Goal: Information Seeking & Learning: Understand process/instructions

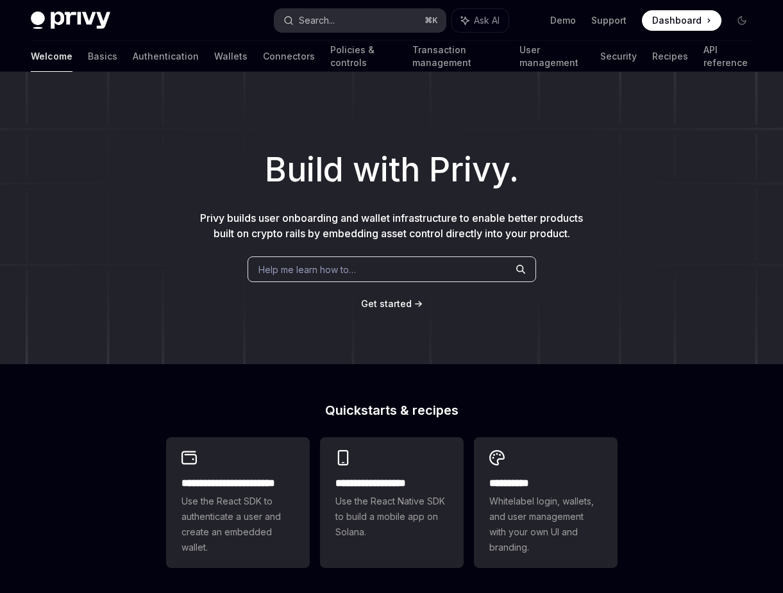
click at [346, 10] on button "Search... ⌘ K" at bounding box center [359, 20] width 171 height 23
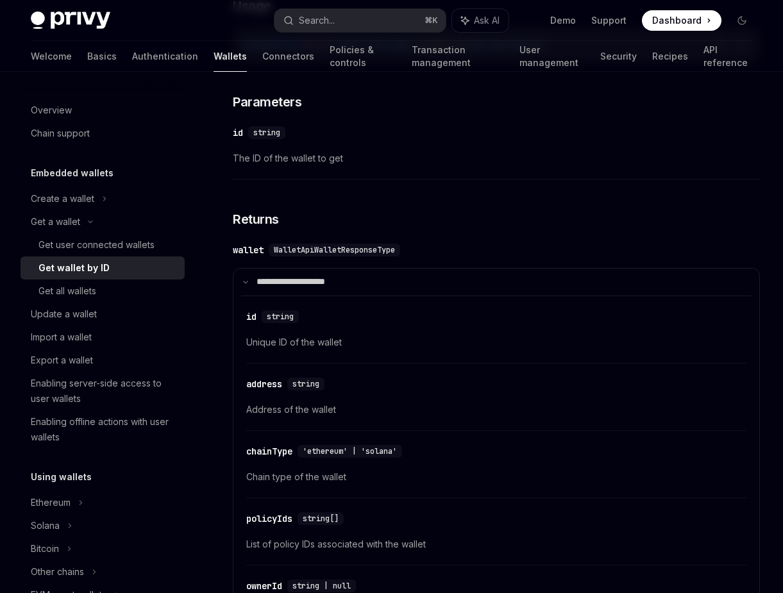
scroll to position [379, 0]
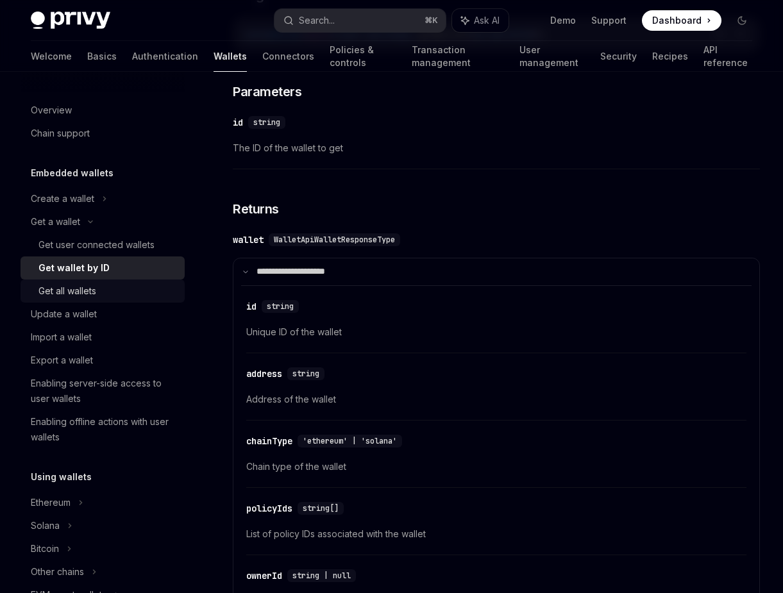
click at [155, 288] on div "Get all wallets" at bounding box center [107, 290] width 138 height 15
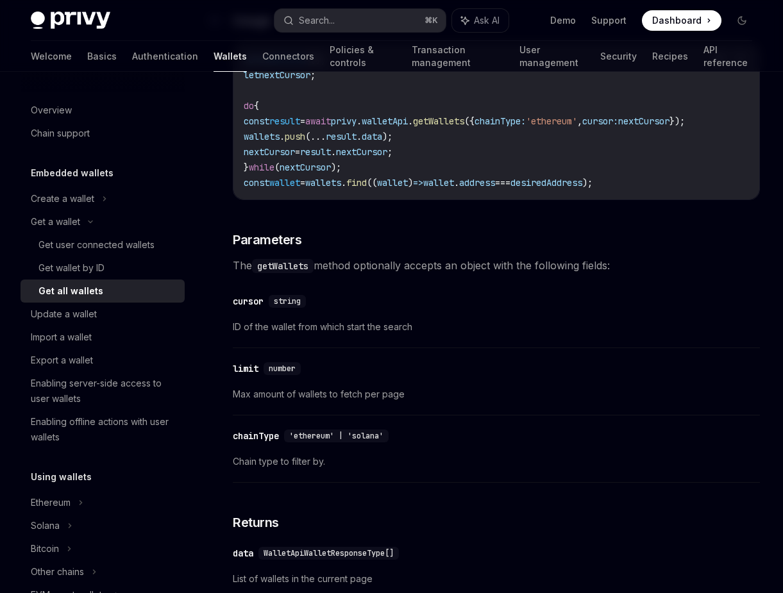
scroll to position [371, 0]
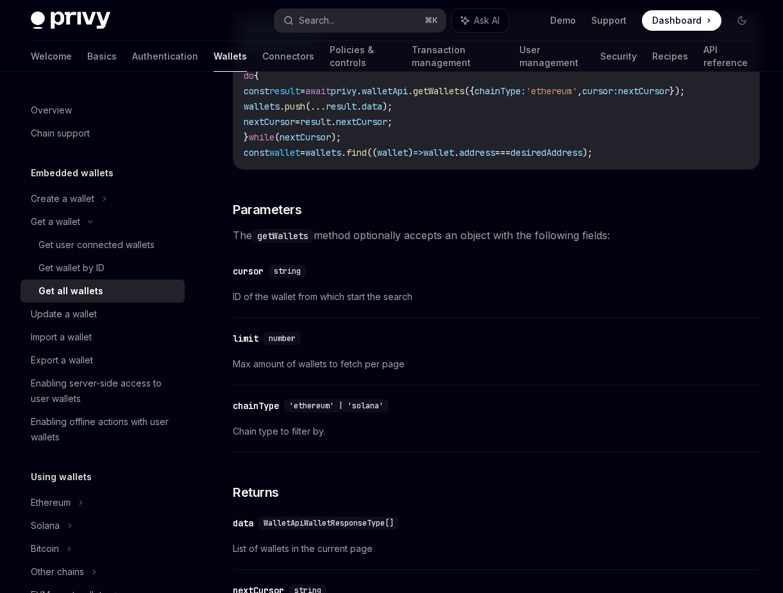
click at [310, 242] on code "getWallets" at bounding box center [283, 236] width 62 height 14
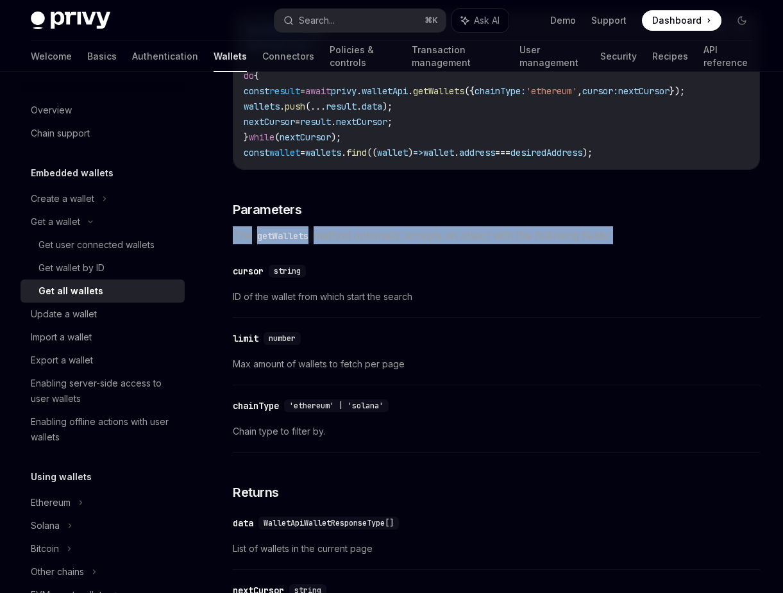
click at [310, 242] on code "getWallets" at bounding box center [283, 236] width 62 height 14
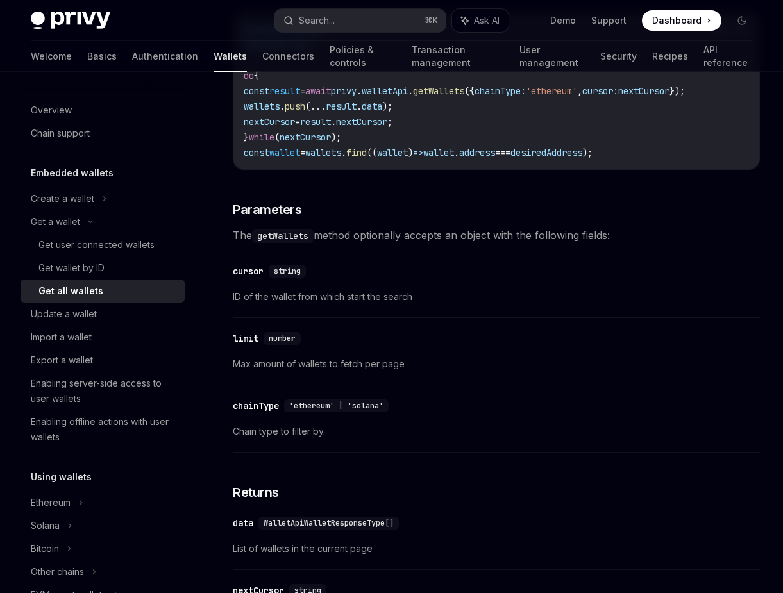
click at [324, 279] on div "​ cursor string" at bounding box center [490, 270] width 514 height 15
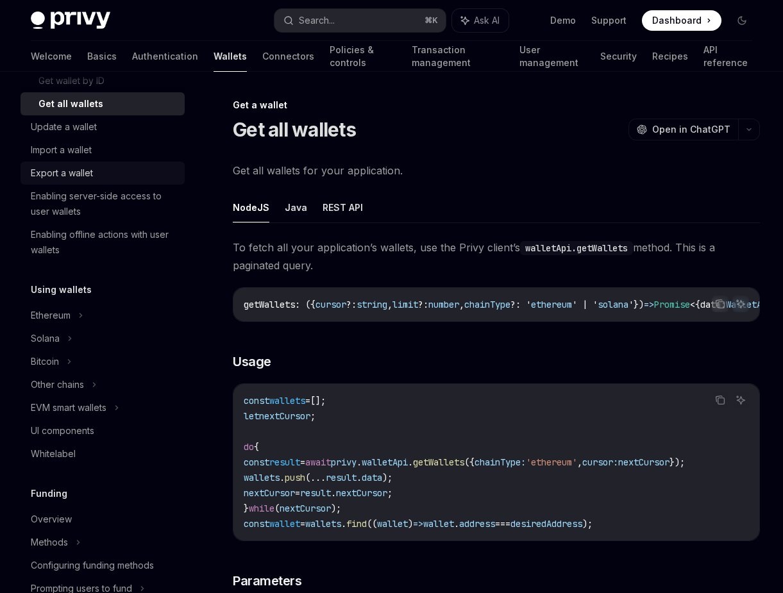
scroll to position [0, 0]
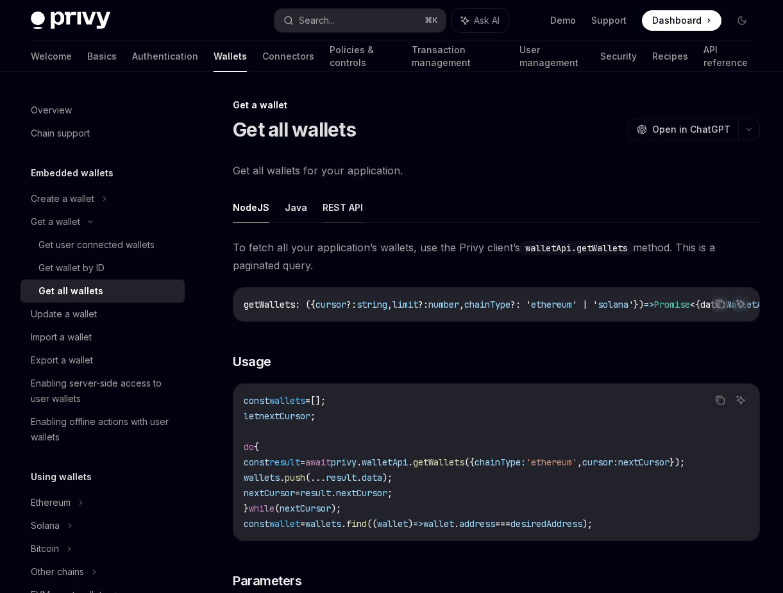
click at [344, 199] on button "REST API" at bounding box center [342, 207] width 40 height 30
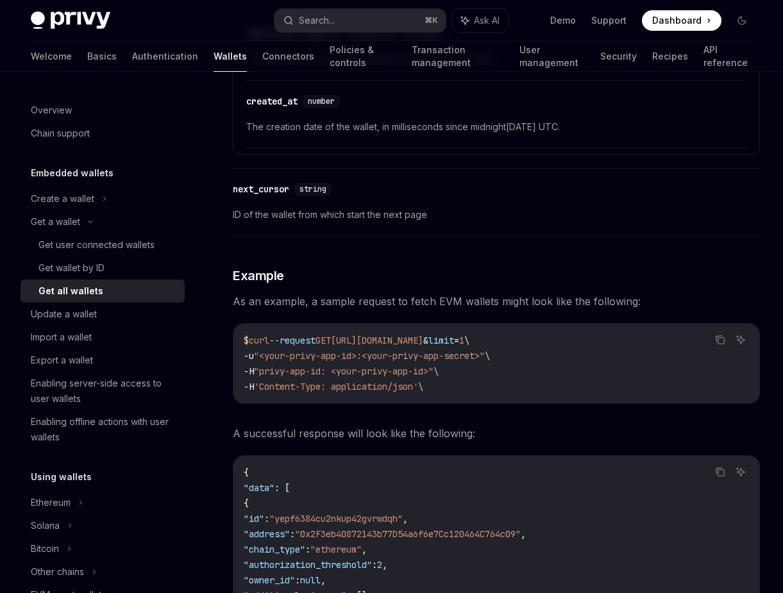
scroll to position [1067, 0]
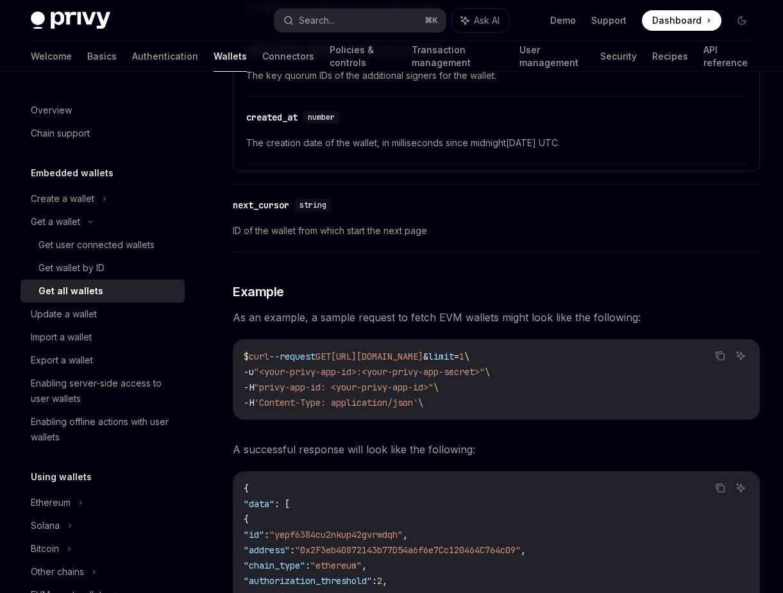
click at [366, 356] on span "[URL][DOMAIN_NAME]" at bounding box center [377, 357] width 92 height 12
drag, startPoint x: 366, startPoint y: 356, endPoint x: 519, endPoint y: 352, distance: 152.6
click at [423, 352] on span "[URL][DOMAIN_NAME]" at bounding box center [377, 357] width 92 height 12
copy span "[URL][DOMAIN_NAME]"
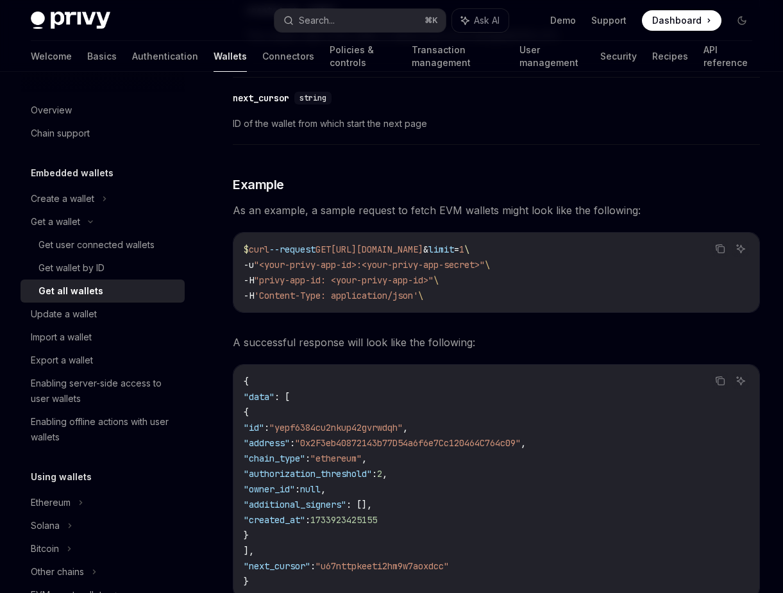
scroll to position [1177, 0]
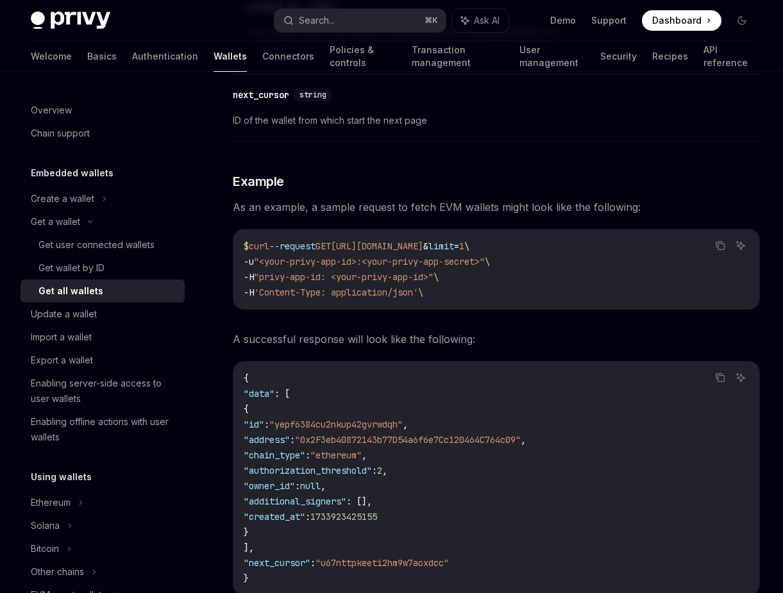
copy span "[URL][DOMAIN_NAME]"
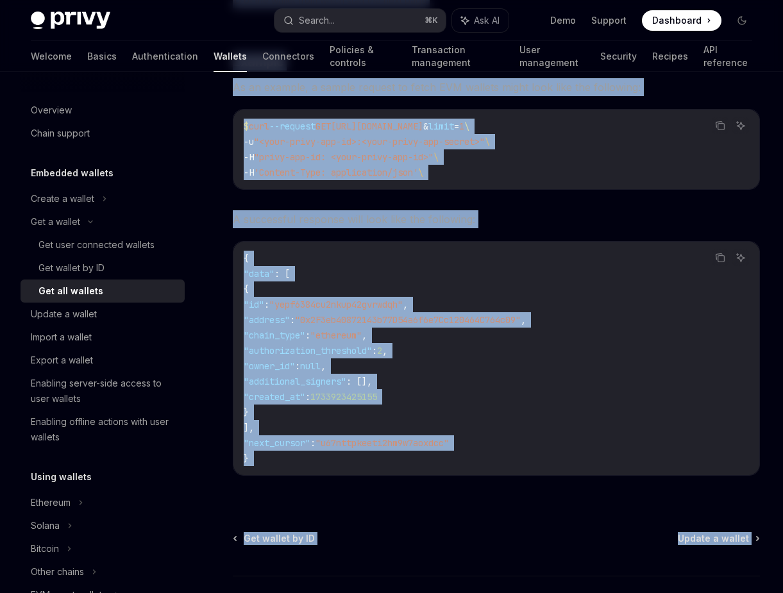
scroll to position [1390, 0]
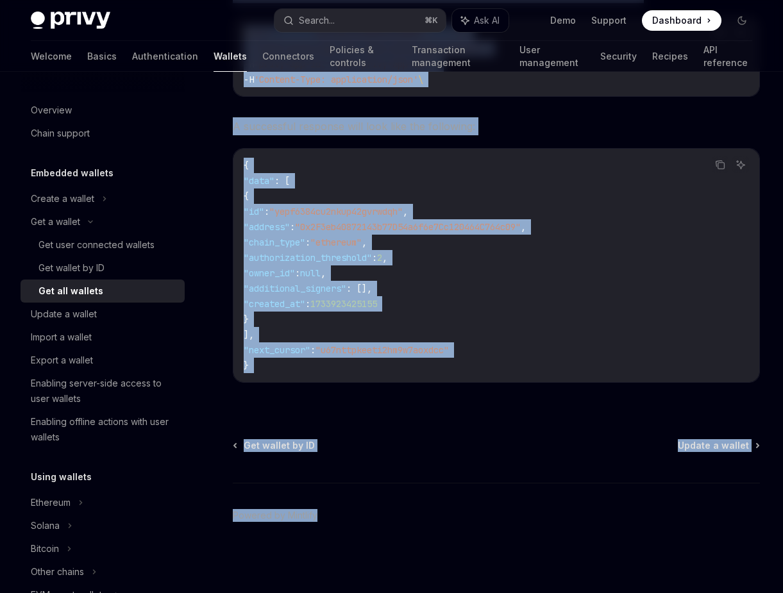
drag, startPoint x: 228, startPoint y: 161, endPoint x: 430, endPoint y: 598, distance: 481.8
copy div "**********"
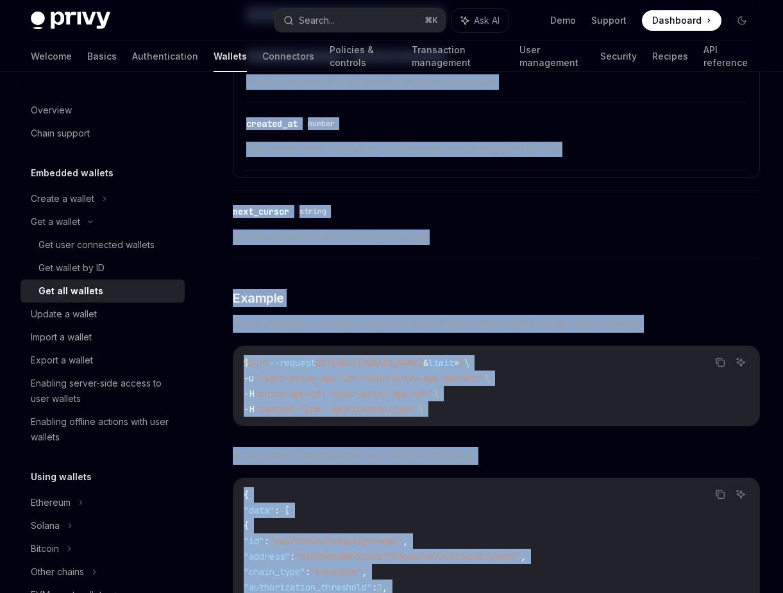
scroll to position [974, 0]
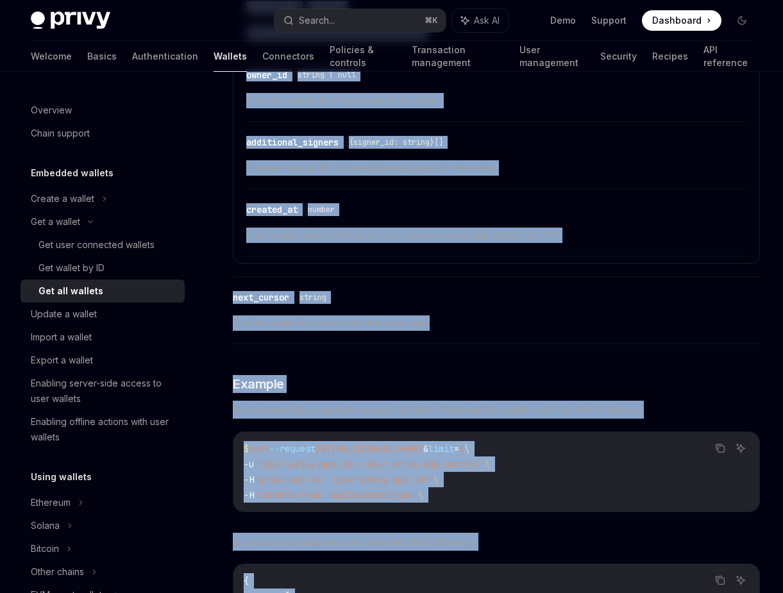
click at [315, 431] on div "Copy Ask AI $ curl --request GET [URL][DOMAIN_NAME] & limit = 1 \ -u "<your-pri…" at bounding box center [496, 471] width 527 height 81
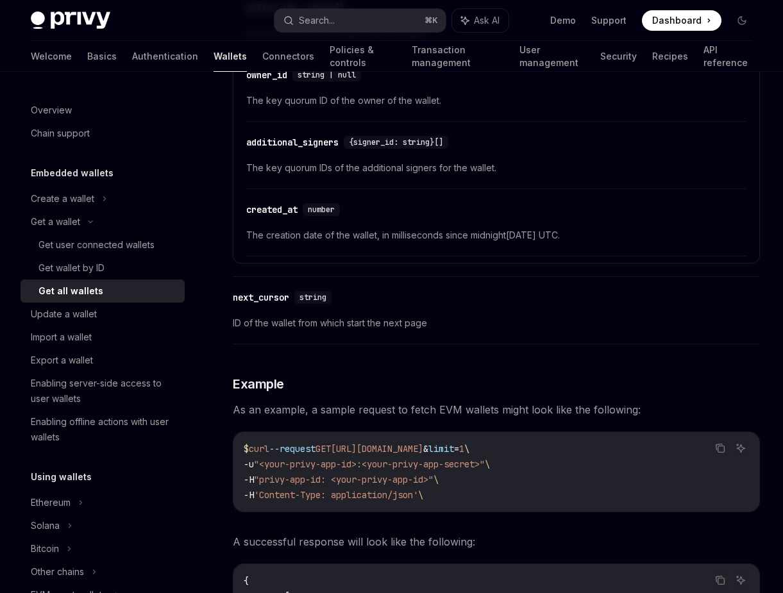
click at [251, 465] on span "-u" at bounding box center [249, 464] width 10 height 12
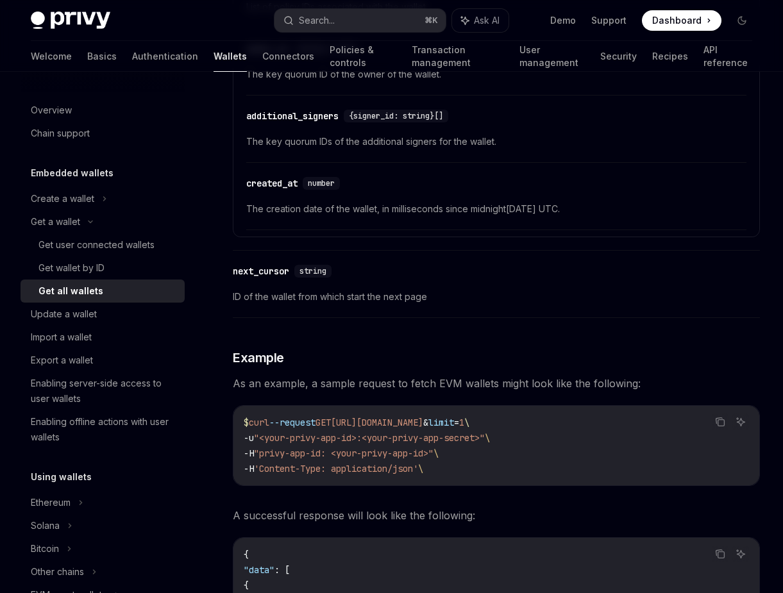
click at [388, 471] on span "'Content-Type: application/json'" at bounding box center [336, 469] width 164 height 12
drag, startPoint x: 455, startPoint y: 469, endPoint x: 440, endPoint y: 469, distance: 14.7
click at [440, 469] on code "$ curl --request GET [URL][DOMAIN_NAME] & limit = 1 \ -u "<your-privy-app-id>:<…" at bounding box center [496, 446] width 505 height 62
click at [714, 428] on button "Copy the contents from the code block" at bounding box center [720, 421] width 17 height 17
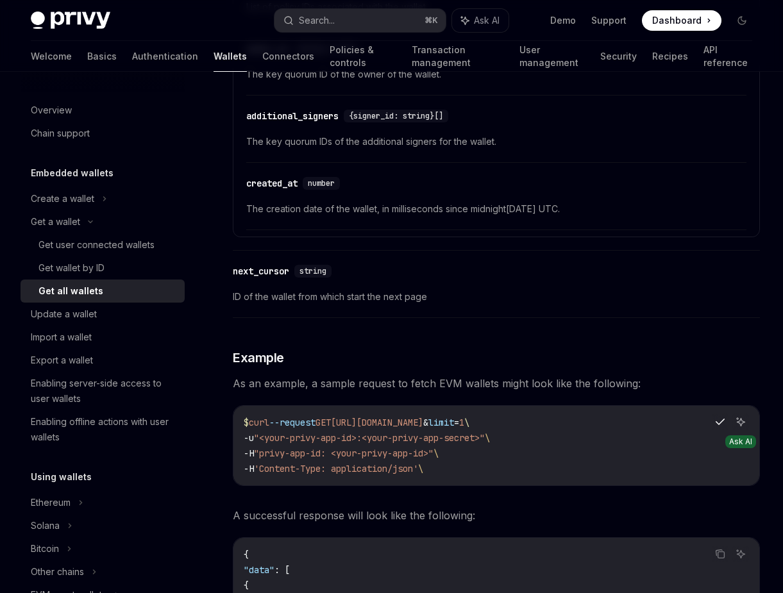
type textarea "*"
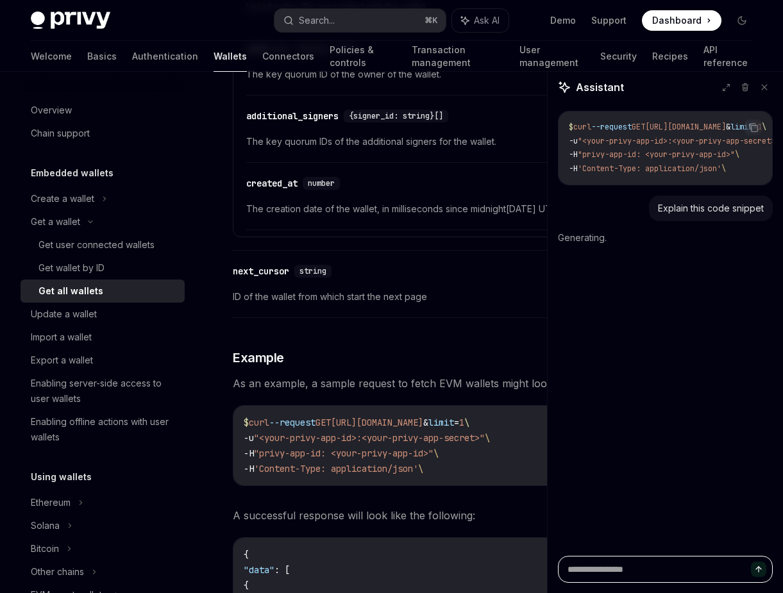
click at [606, 568] on textarea at bounding box center [665, 569] width 215 height 27
type textarea "*"
type textarea "**"
type textarea "*"
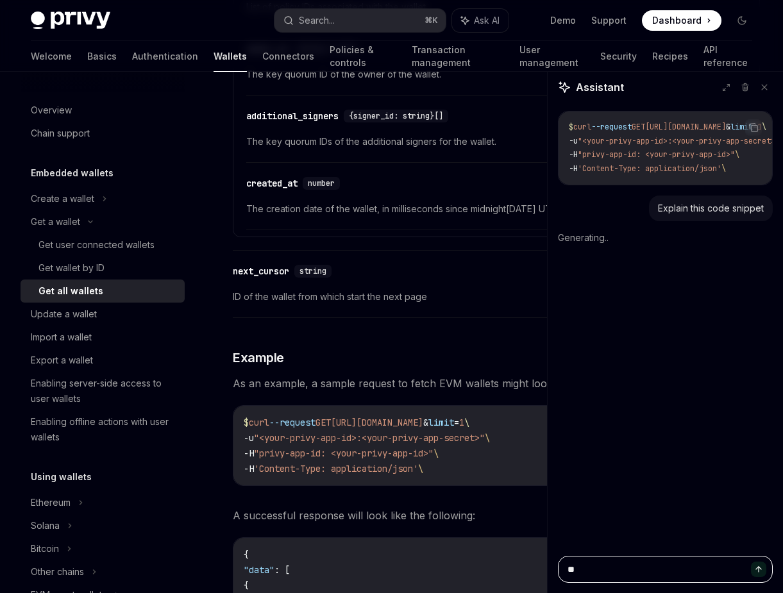
type textarea "**"
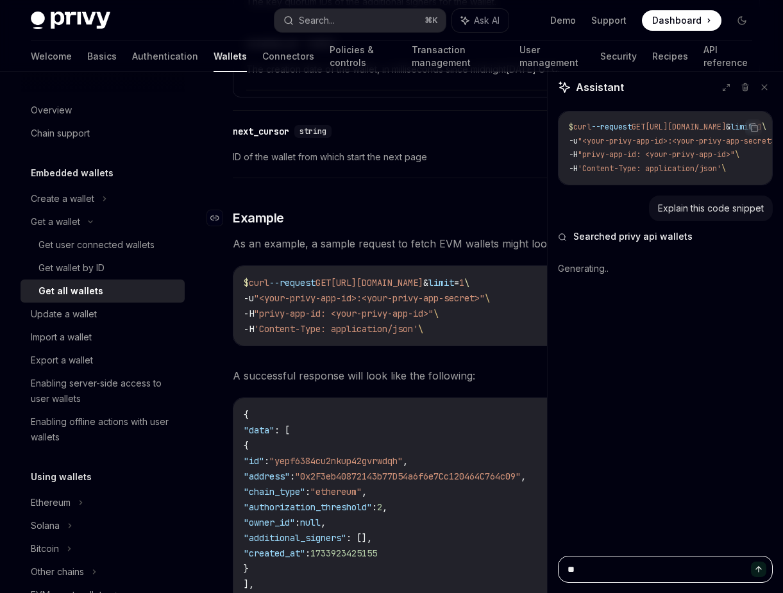
scroll to position [1162, 0]
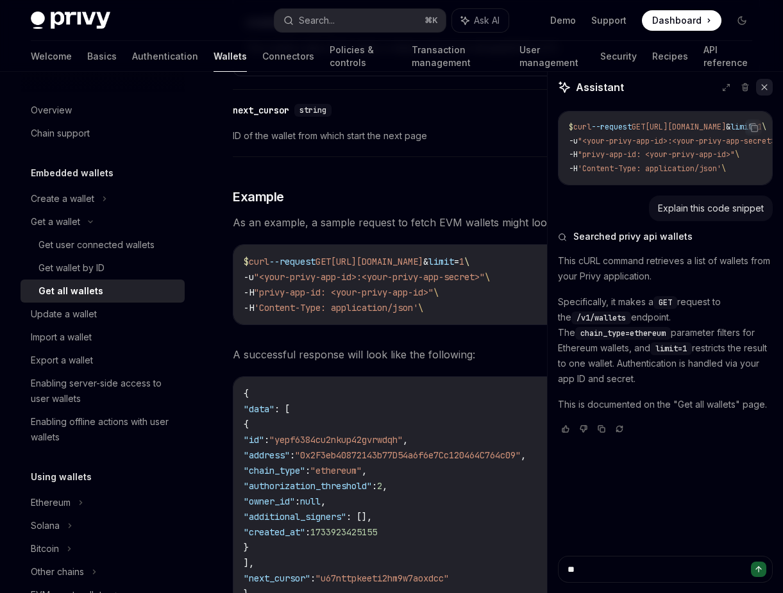
click at [763, 83] on icon at bounding box center [764, 87] width 9 height 9
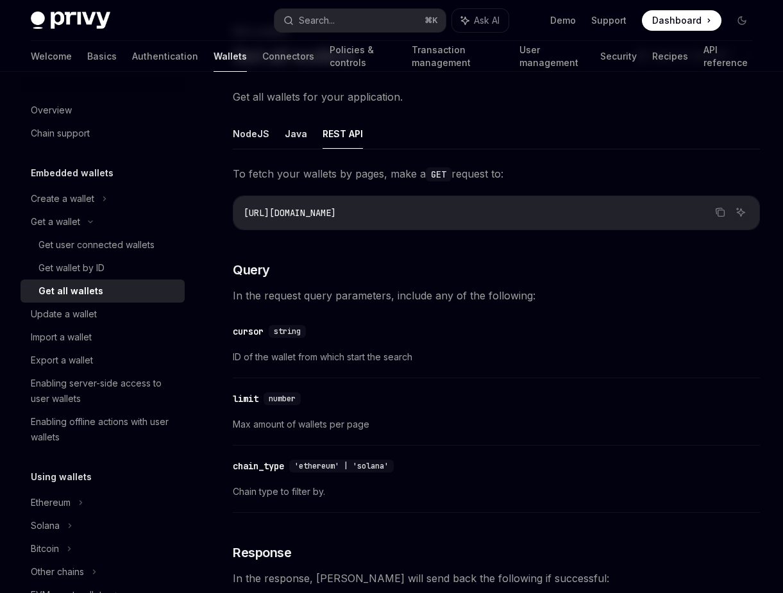
scroll to position [0, 0]
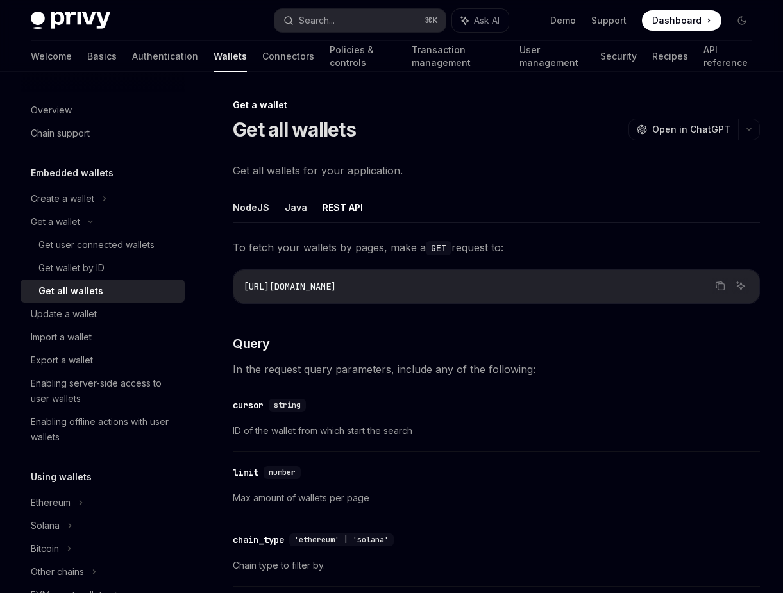
click at [294, 205] on button "Java" at bounding box center [296, 207] width 22 height 30
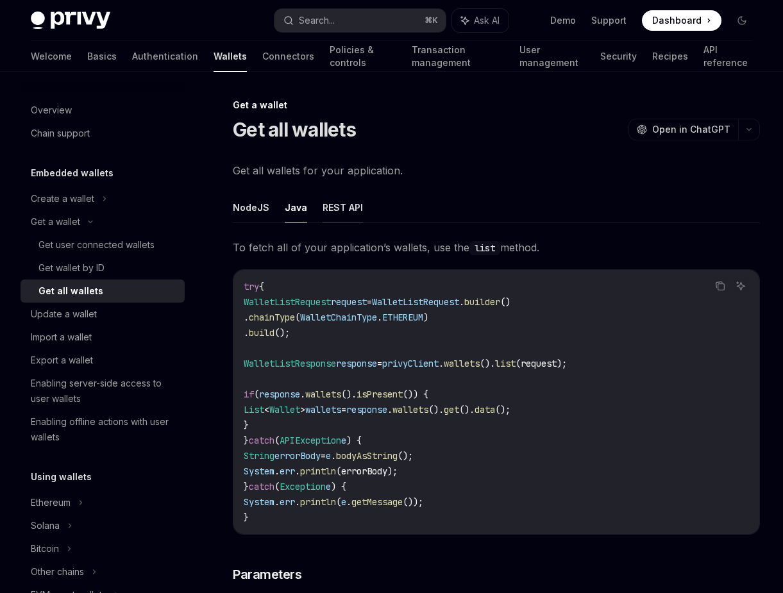
click at [322, 194] on button "REST API" at bounding box center [342, 207] width 40 height 30
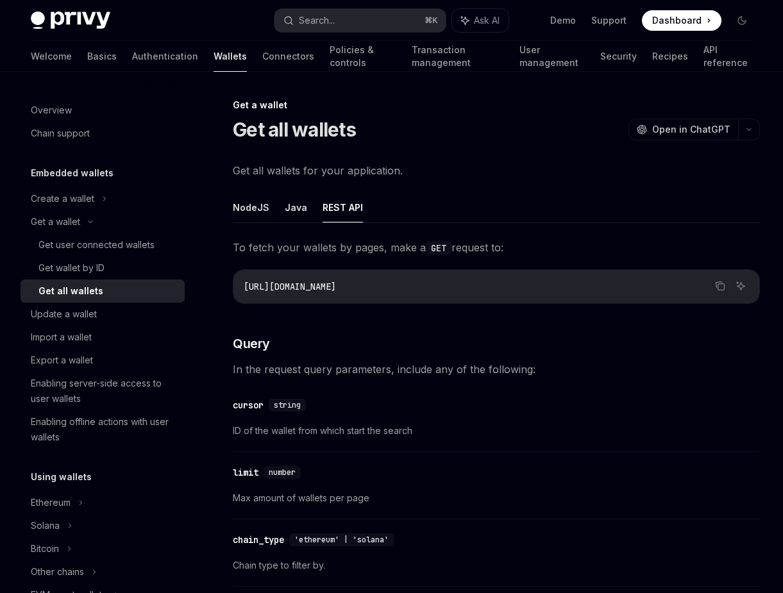
click at [322, 198] on button "REST API" at bounding box center [342, 207] width 40 height 30
type textarea "*"
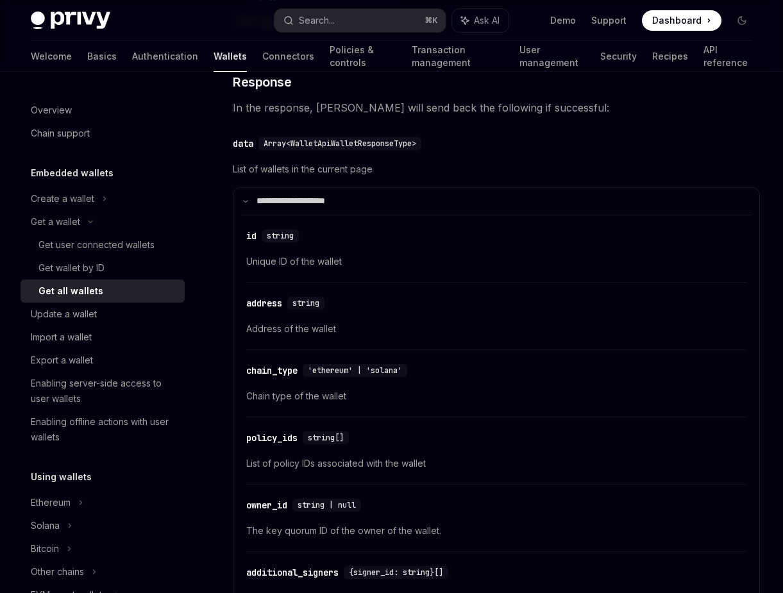
scroll to position [530, 0]
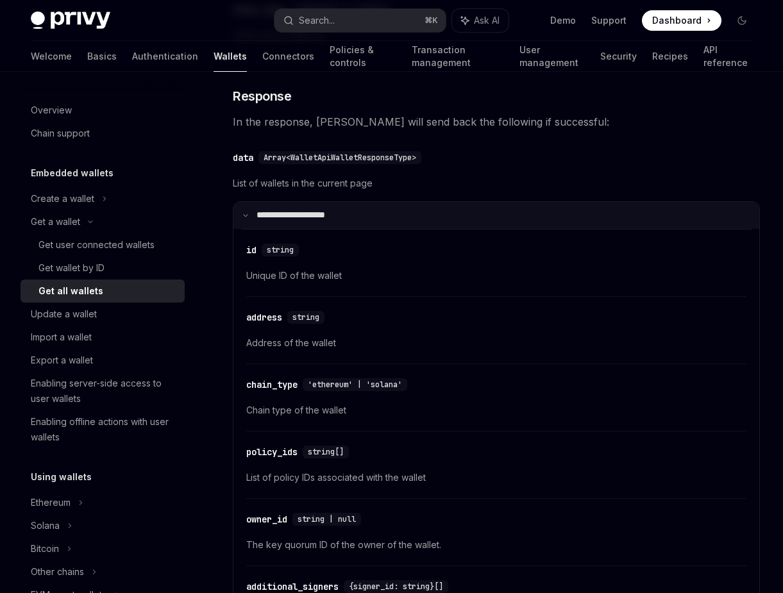
click at [246, 210] on summary "**********" at bounding box center [496, 215] width 526 height 27
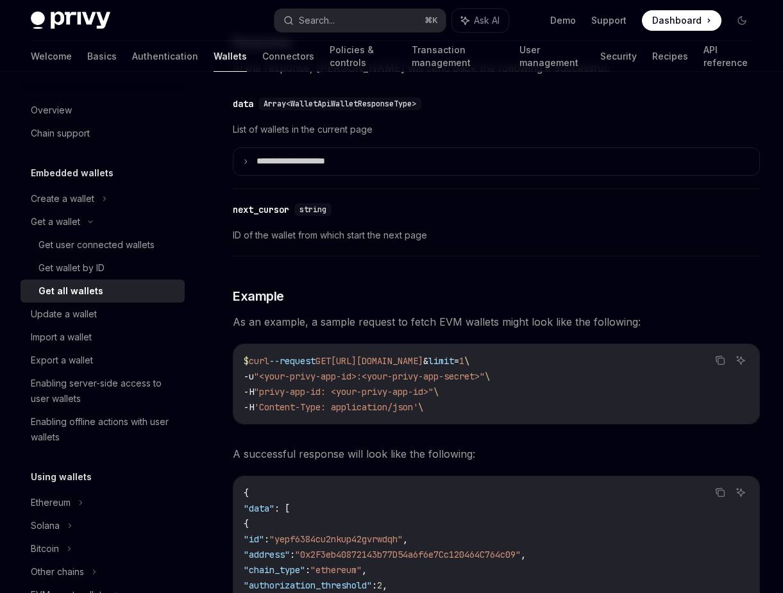
scroll to position [585, 0]
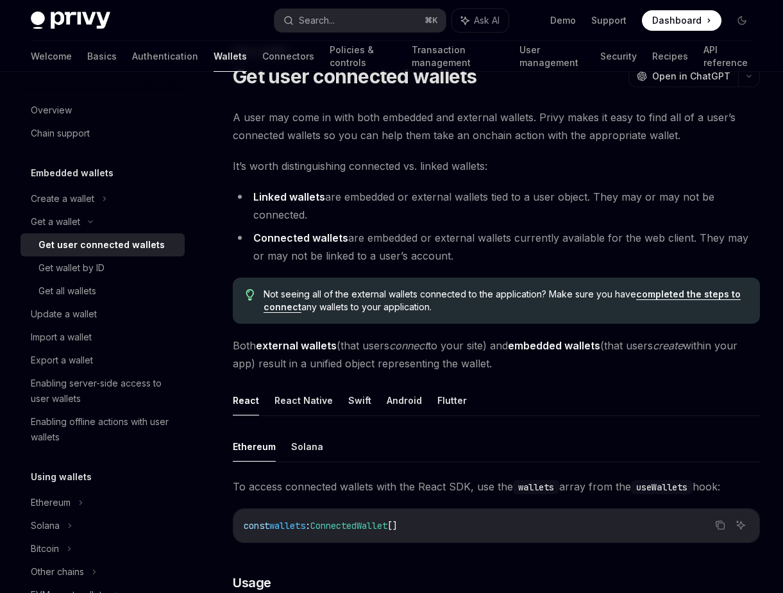
scroll to position [22, 0]
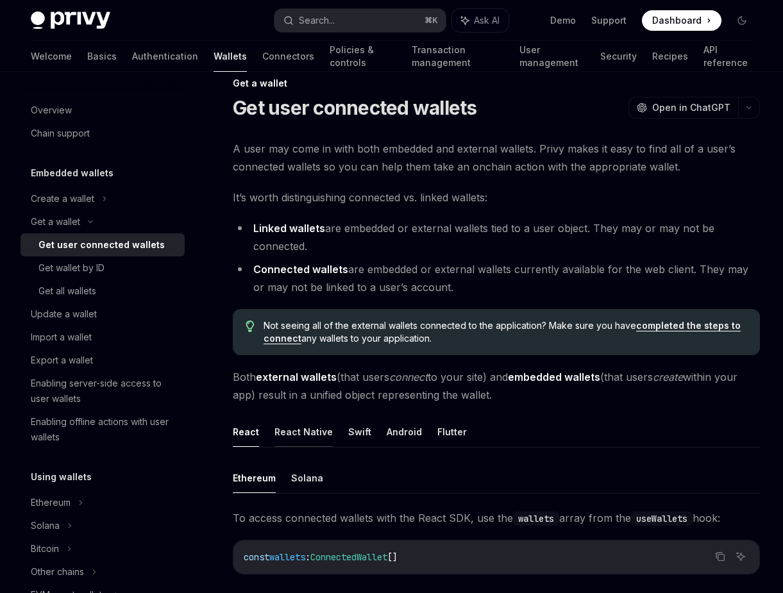
click at [303, 437] on button "React Native" at bounding box center [303, 432] width 58 height 30
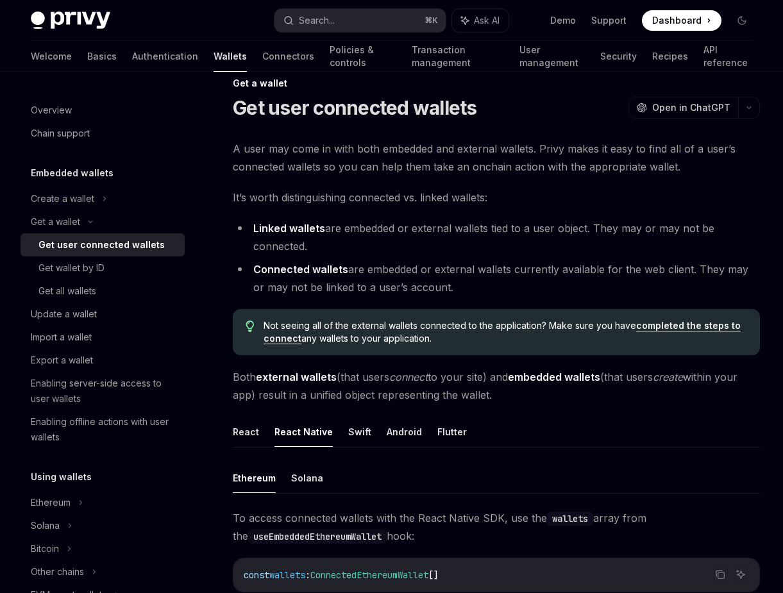
click at [369, 437] on ul "React React Native Swift Android Flutter" at bounding box center [496, 432] width 527 height 31
click at [412, 435] on button "Android" at bounding box center [404, 432] width 35 height 30
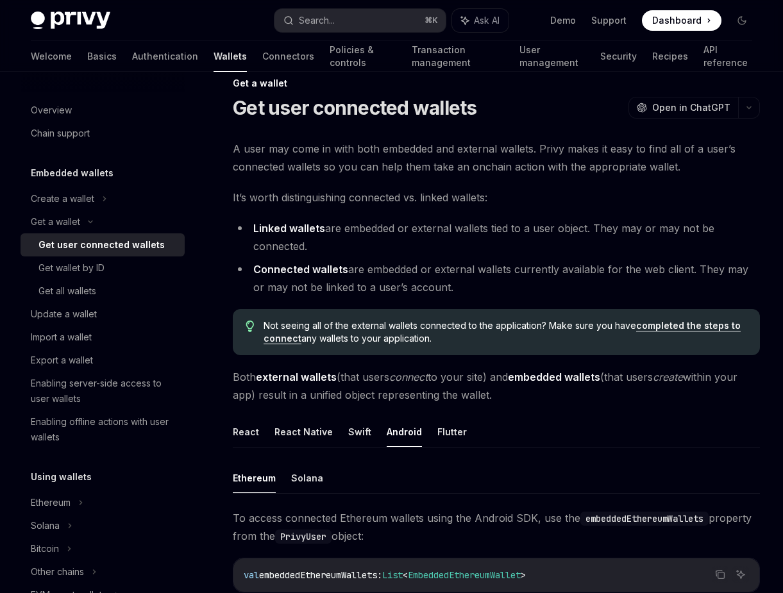
click at [429, 435] on ul "React React Native Swift Android Flutter" at bounding box center [496, 432] width 527 height 31
click at [439, 435] on button "Flutter" at bounding box center [451, 432] width 29 height 30
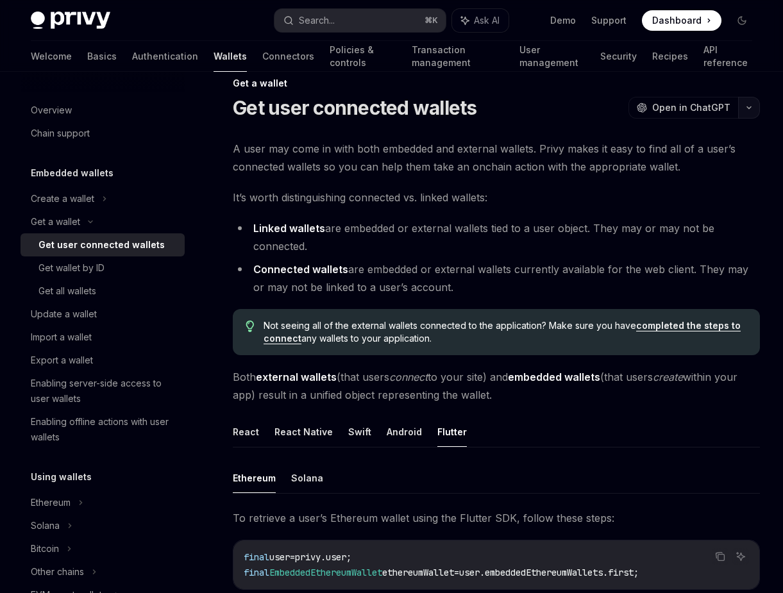
click at [746, 110] on button "button" at bounding box center [749, 108] width 22 height 22
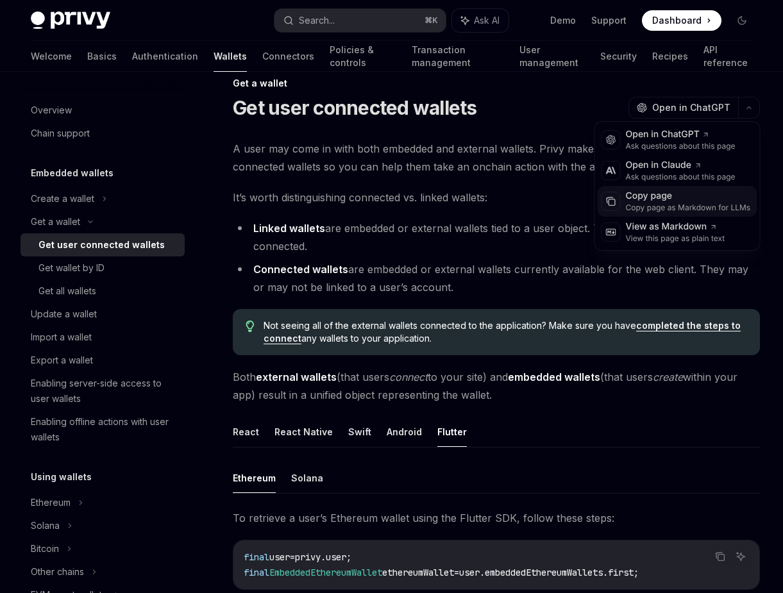
click at [707, 197] on div "Copy page" at bounding box center [688, 196] width 125 height 13
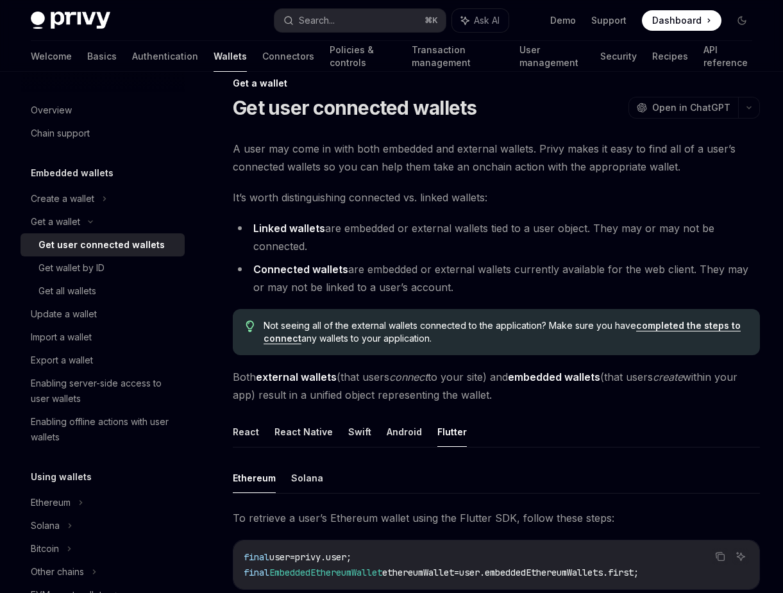
click at [471, 262] on li "Connected wallets are embedded or external wallets currently available for the …" at bounding box center [496, 278] width 527 height 36
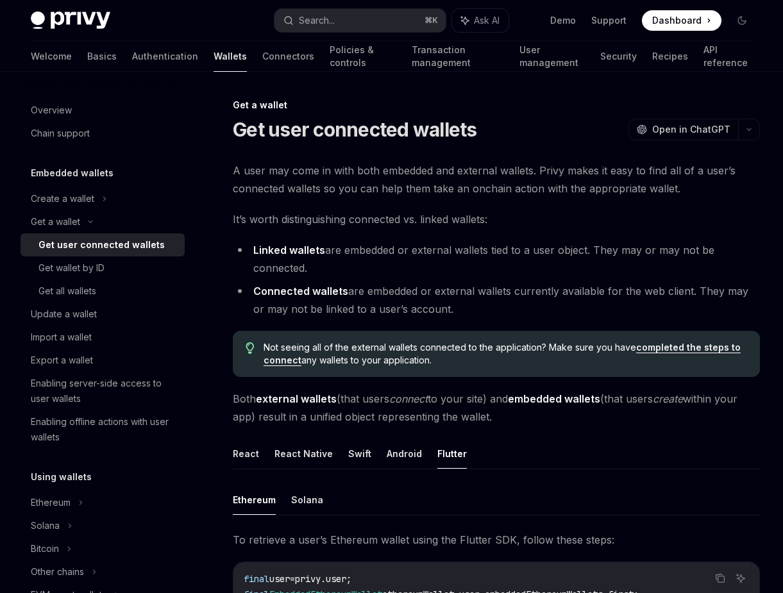
click at [140, 244] on div "Get user connected wallets" at bounding box center [101, 244] width 126 height 15
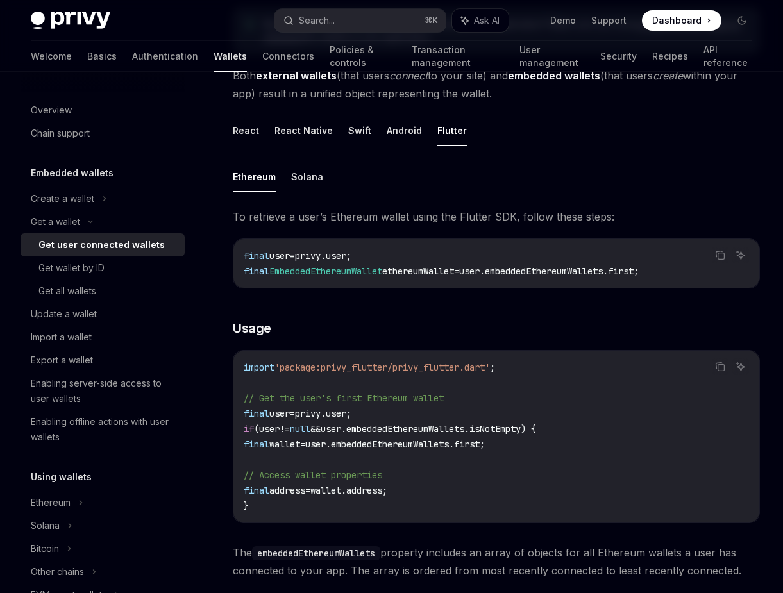
scroll to position [315, 0]
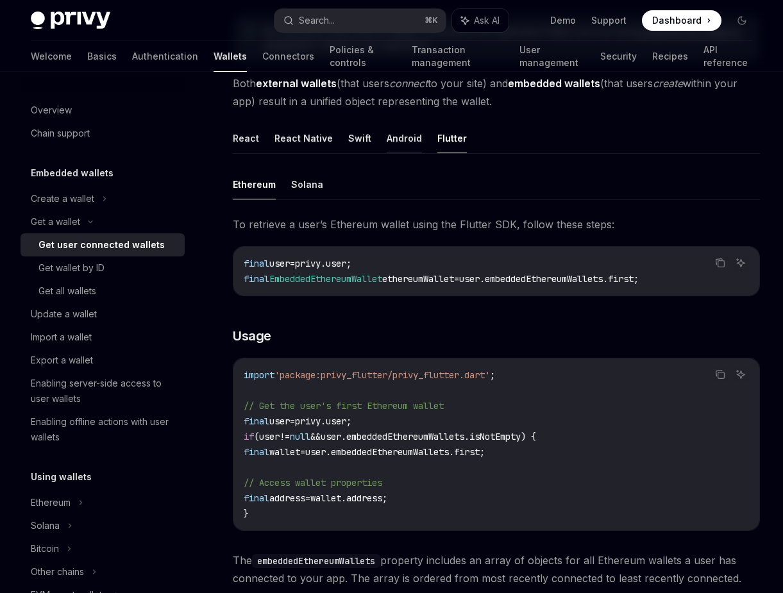
click at [387, 145] on button "Android" at bounding box center [404, 138] width 35 height 30
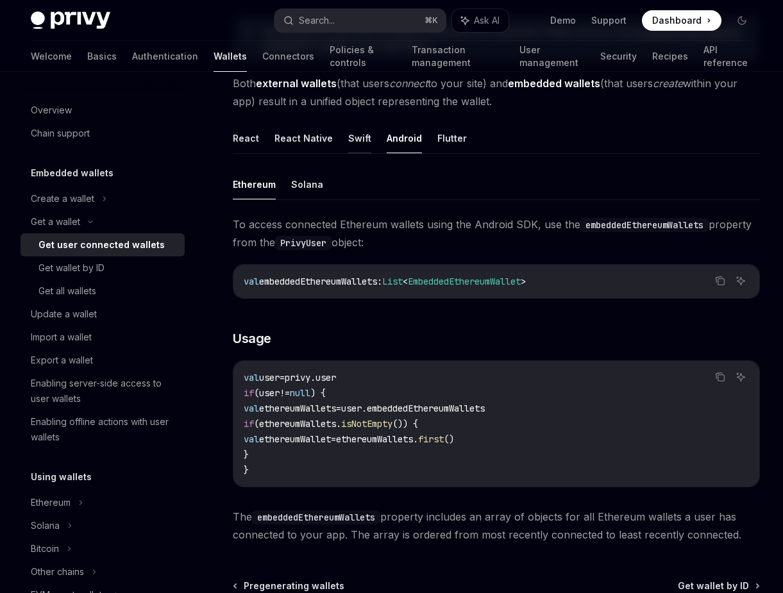
click at [355, 146] on button "Swift" at bounding box center [359, 138] width 23 height 30
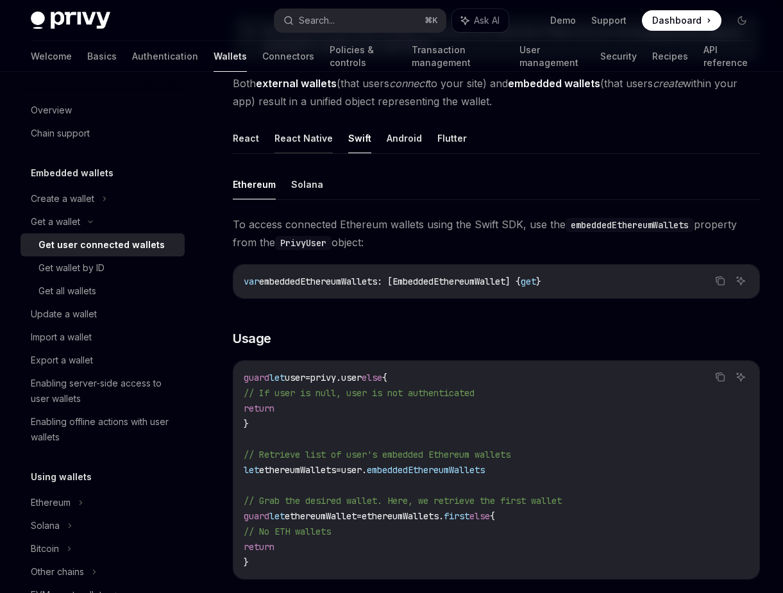
click at [305, 140] on button "React Native" at bounding box center [303, 138] width 58 height 30
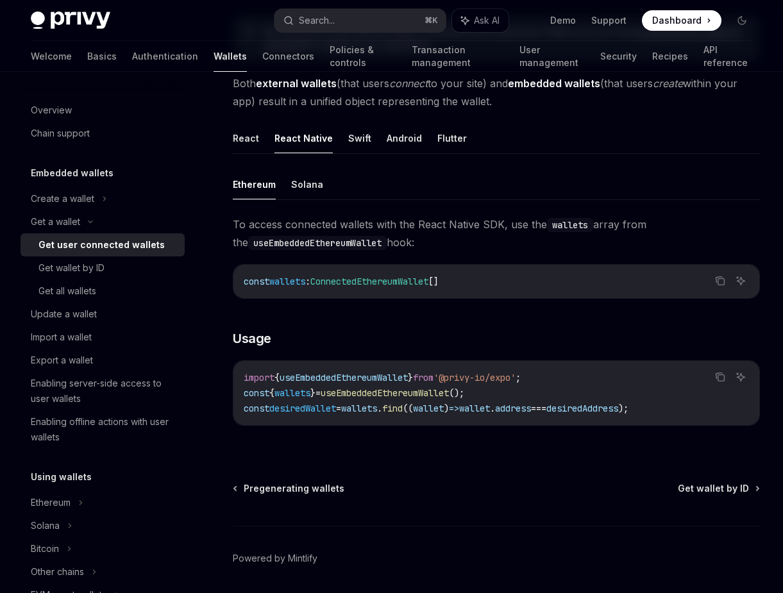
click at [264, 139] on ul "React React Native Swift Android Flutter" at bounding box center [496, 138] width 527 height 31
click at [263, 129] on ul "React React Native Swift Android Flutter" at bounding box center [496, 138] width 527 height 31
click at [274, 123] on button "React Native" at bounding box center [303, 138] width 58 height 30
type textarea "*"
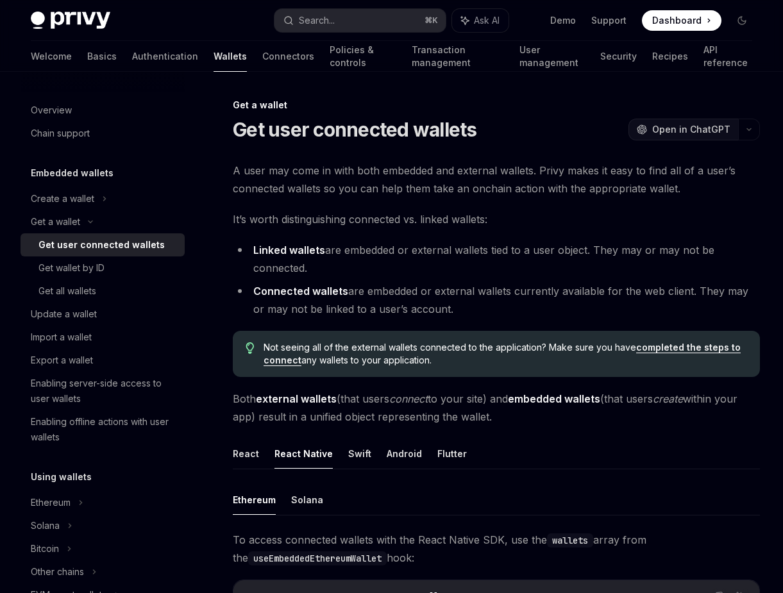
click at [712, 128] on span "Open in ChatGPT" at bounding box center [691, 129] width 78 height 13
click at [324, 16] on div "Search..." at bounding box center [317, 20] width 36 height 15
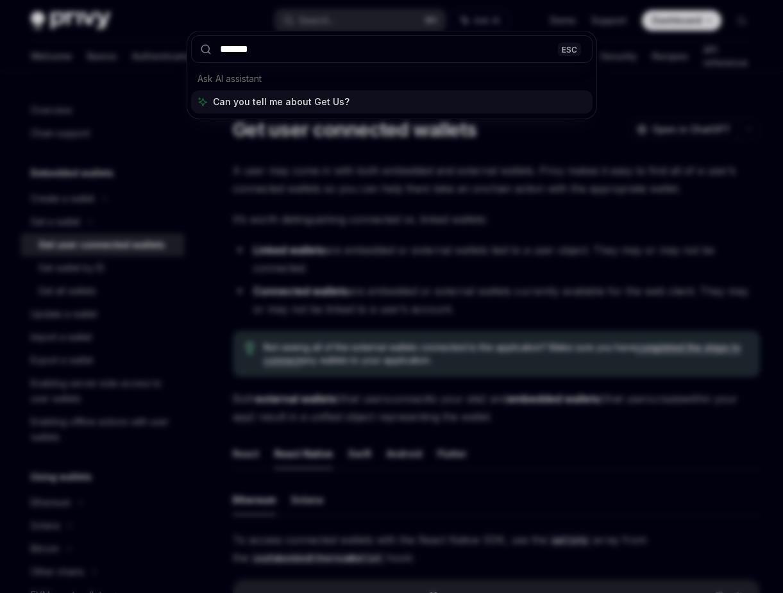
type input "********"
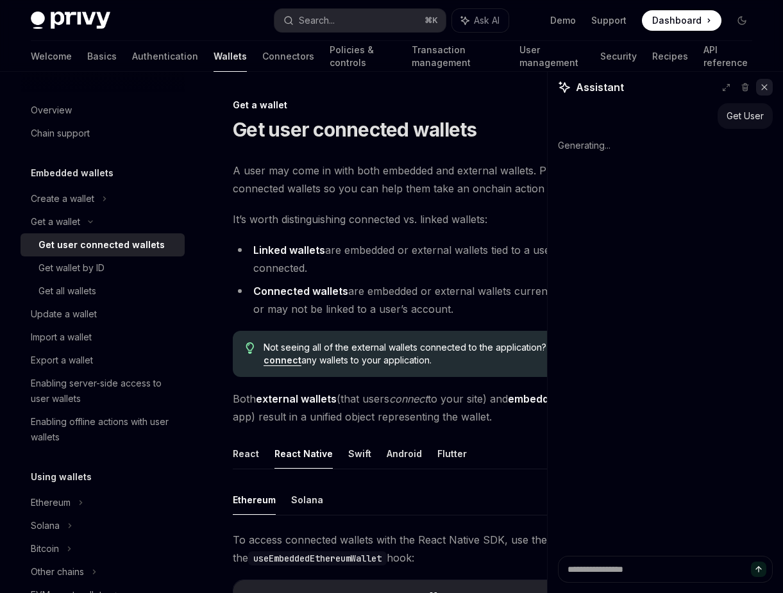
click at [762, 84] on icon at bounding box center [764, 87] width 9 height 9
type textarea "*"
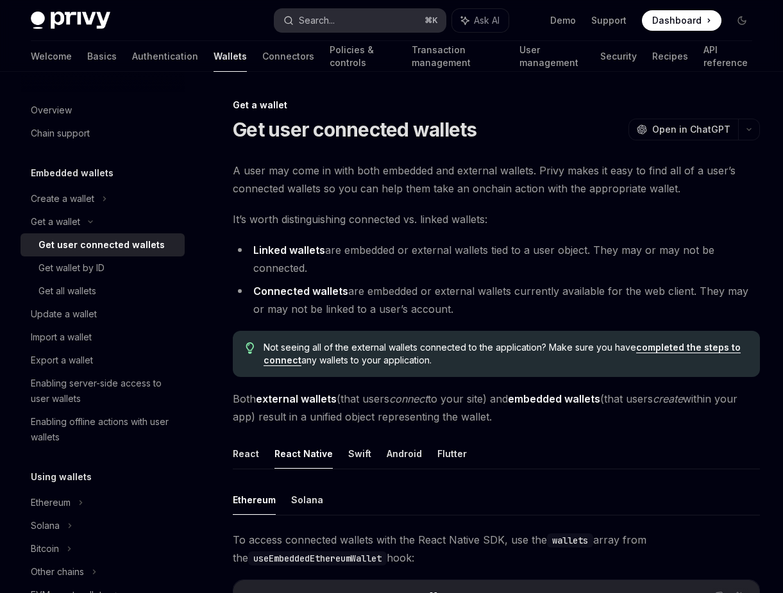
click at [367, 9] on button "Search... ⌘ K" at bounding box center [359, 20] width 171 height 23
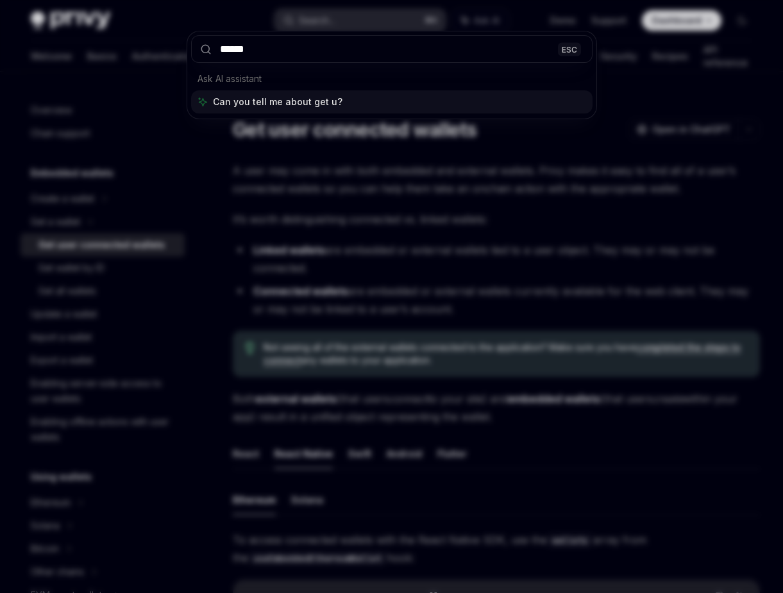
type input "*******"
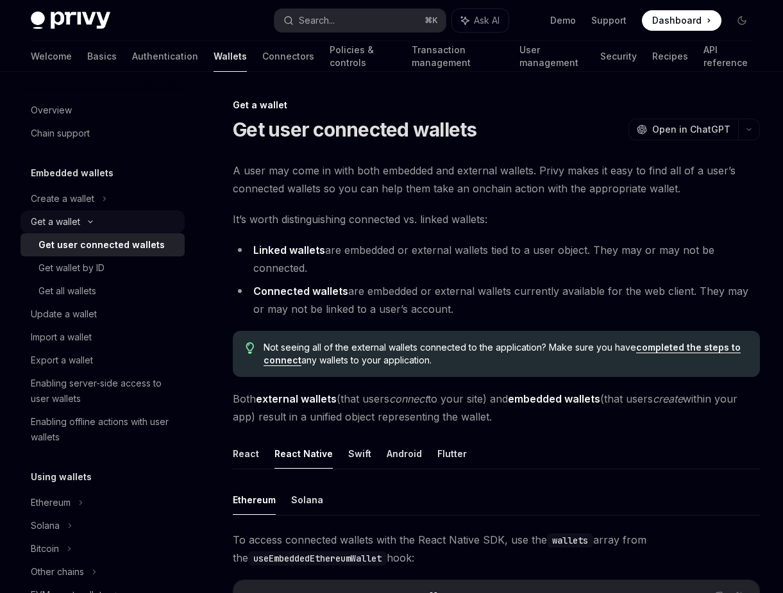
click at [105, 221] on div "Get a wallet" at bounding box center [103, 221] width 164 height 23
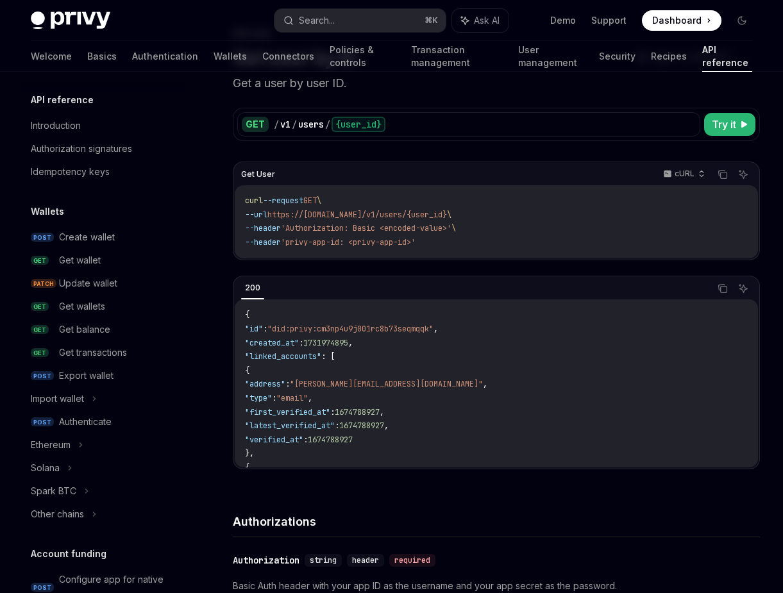
scroll to position [870, 0]
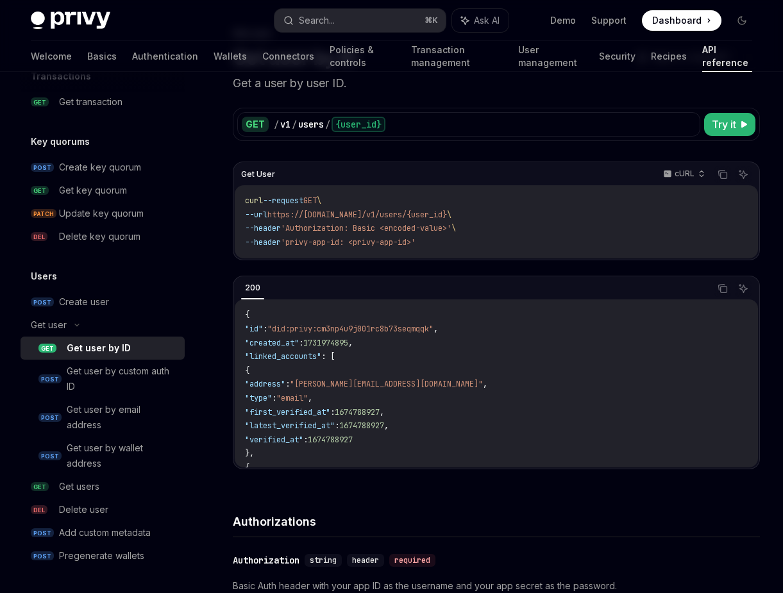
type textarea "*"
